Goal: Transaction & Acquisition: Obtain resource

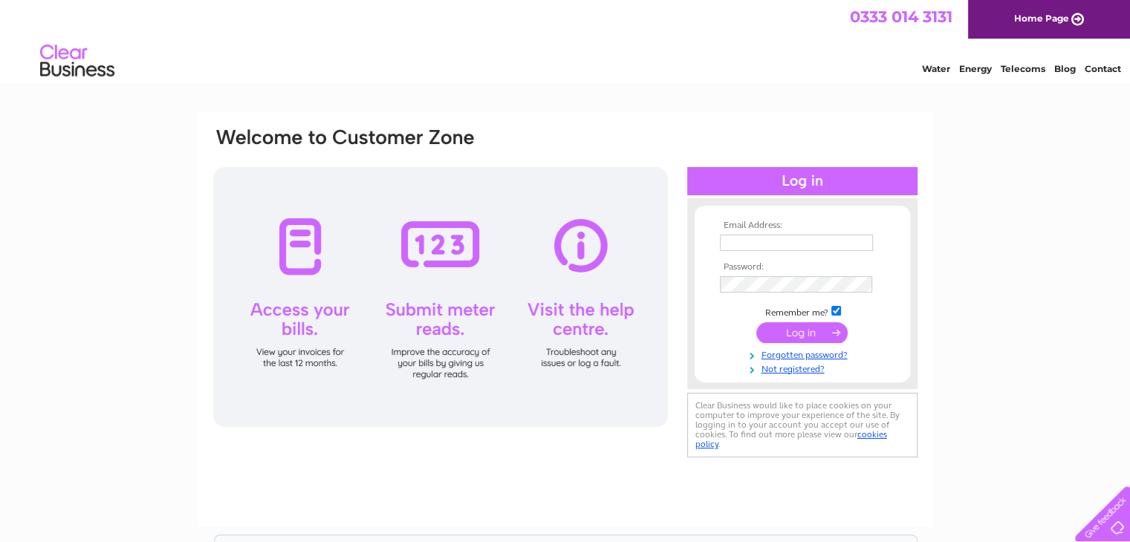
click at [745, 238] on input "text" at bounding box center [796, 243] width 153 height 16
type input "chair@wrexhamminersproject.co.uk"
click at [790, 330] on input "submit" at bounding box center [801, 333] width 91 height 21
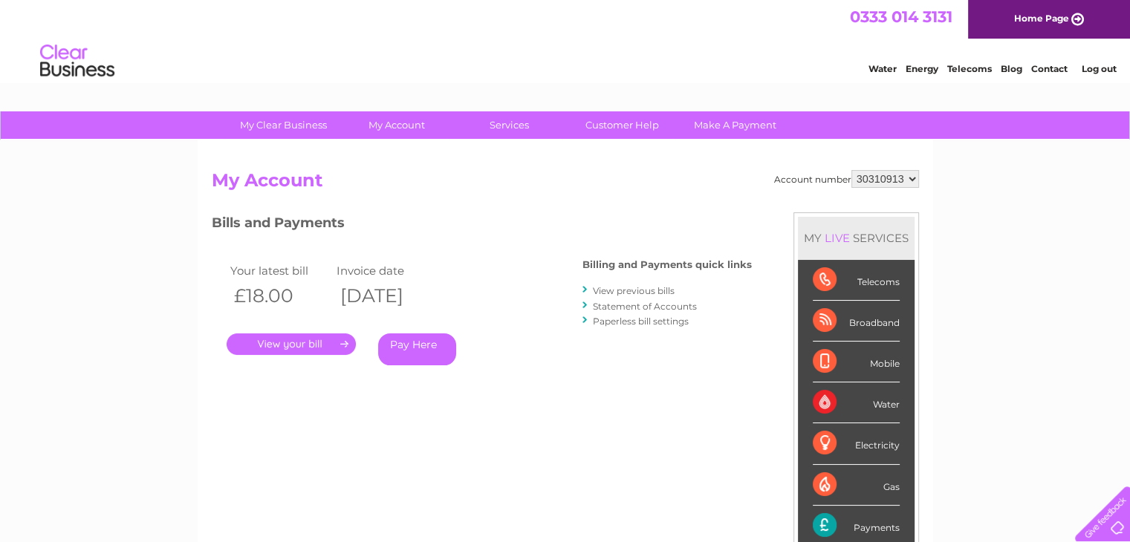
click at [621, 288] on link "View previous bills" at bounding box center [634, 290] width 82 height 11
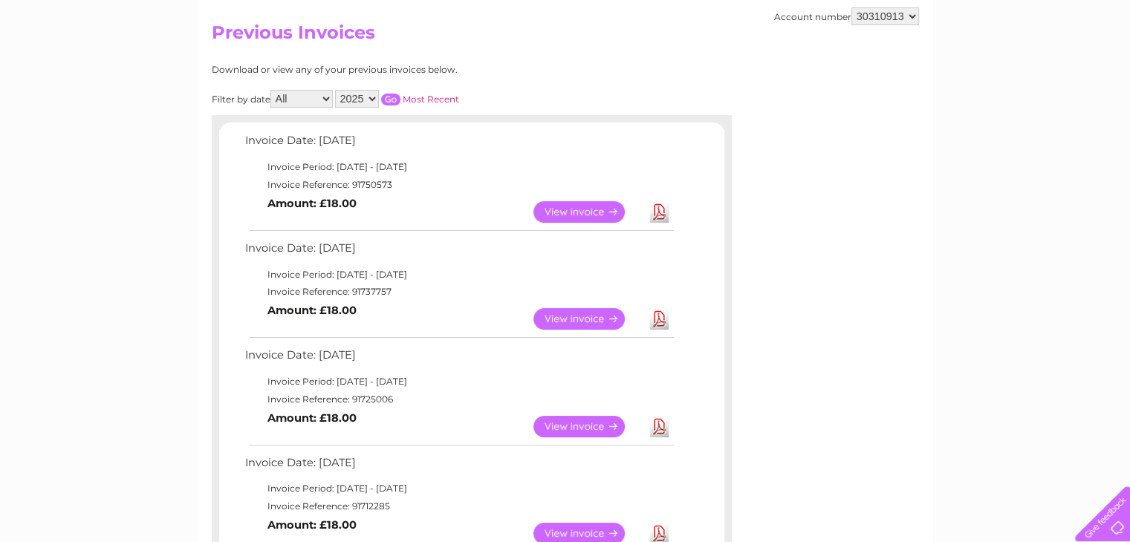
scroll to position [149, 0]
click at [660, 321] on link "Download" at bounding box center [659, 318] width 19 height 22
click at [662, 206] on link "Download" at bounding box center [659, 212] width 19 height 22
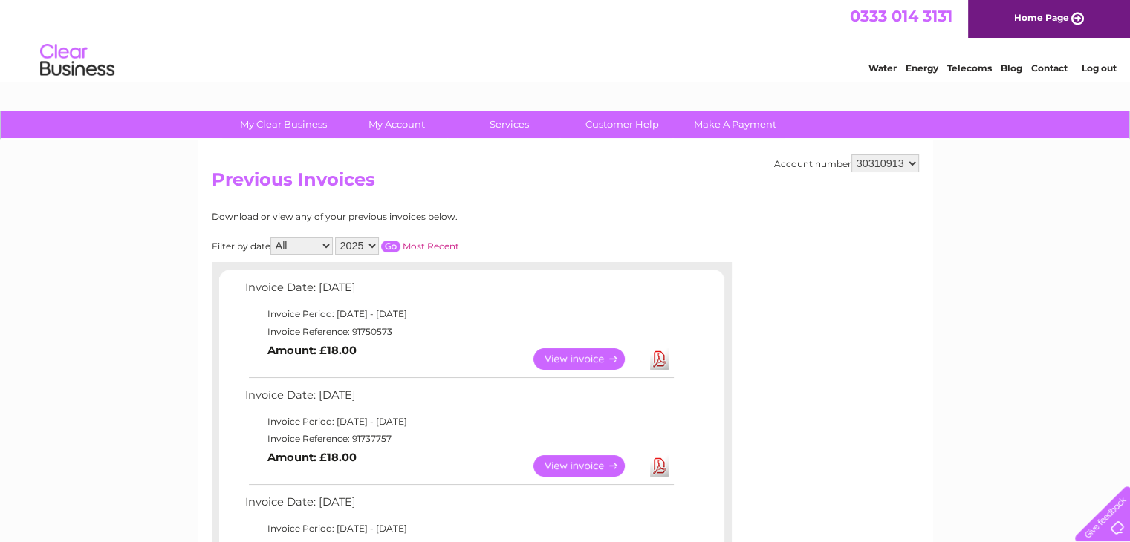
scroll to position [0, 0]
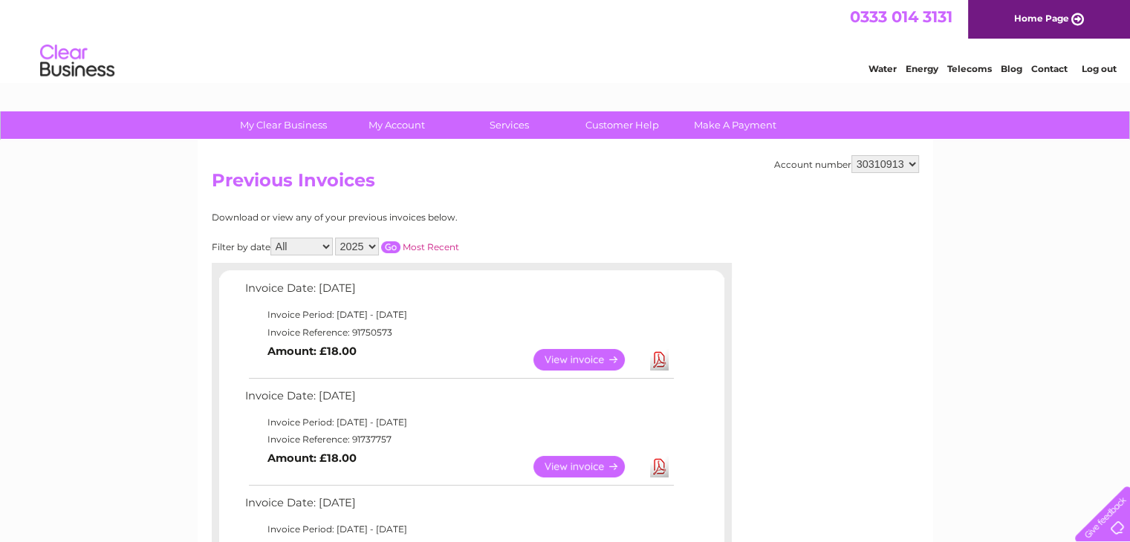
click at [1097, 71] on link "Log out" at bounding box center [1098, 68] width 35 height 11
